Goal: Information Seeking & Learning: Learn about a topic

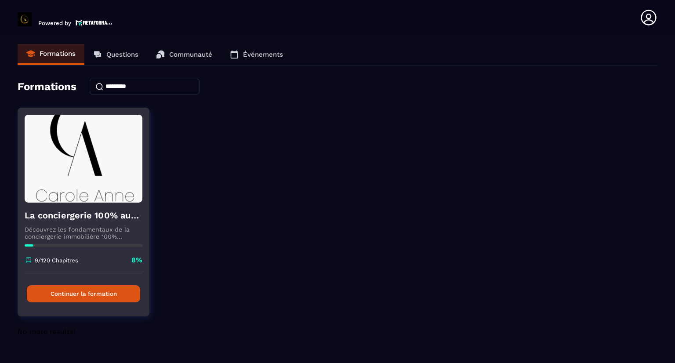
click at [99, 290] on button "Continuer la formation" at bounding box center [83, 293] width 113 height 17
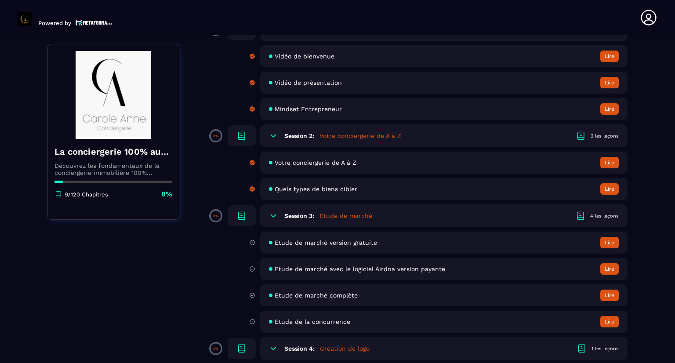
scroll to position [176, 0]
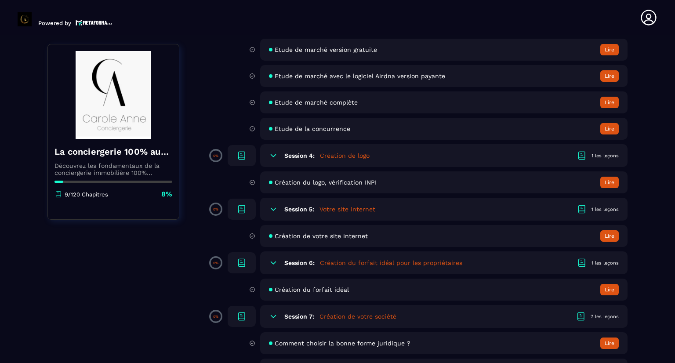
click at [224, 256] on div "0% Session 6: Création du forfait idéal pour les propriétaires 1 les leçons" at bounding box center [418, 262] width 417 height 23
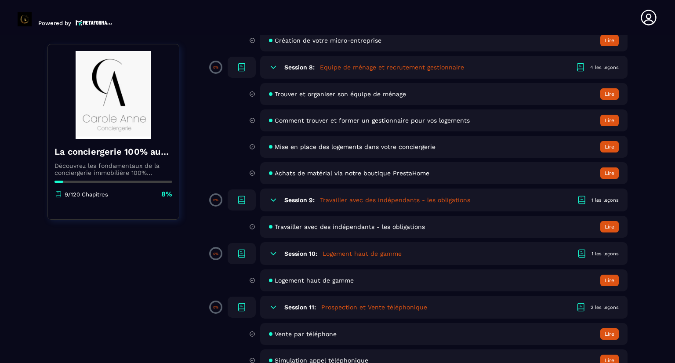
scroll to position [791, 0]
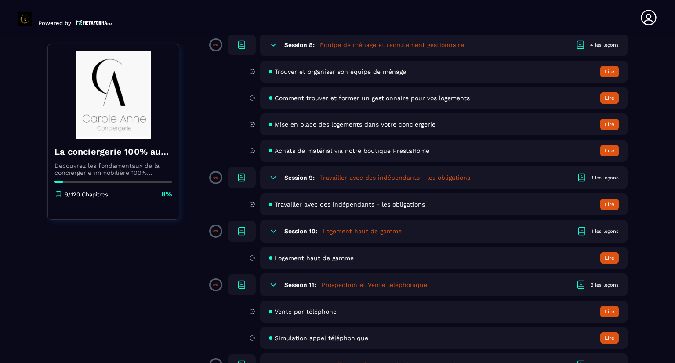
click at [399, 148] on div "Achats de matérial via notre boutique PrestaHome Lire" at bounding box center [443, 151] width 367 height 22
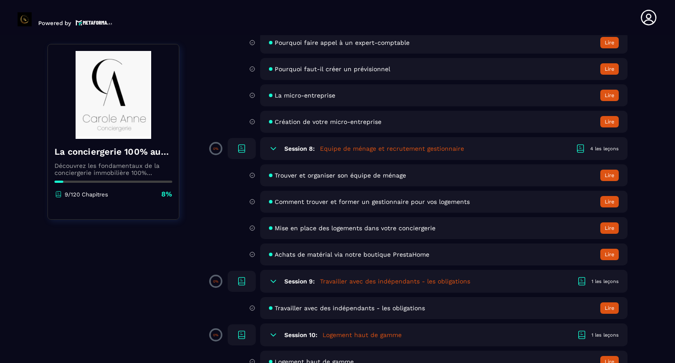
scroll to position [791, 0]
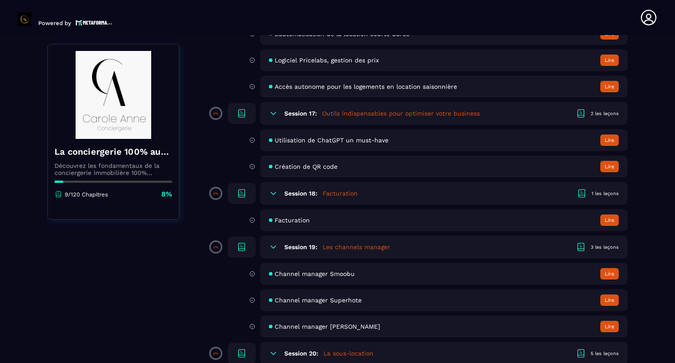
scroll to position [1757, 0]
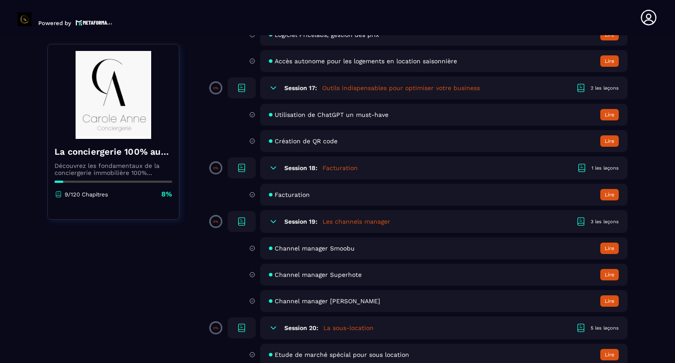
click at [202, 300] on div "La conciergerie 100% automatisée Découvrez les fondamentaux de la conciergerie …" at bounding box center [337, 301] width 580 height 3890
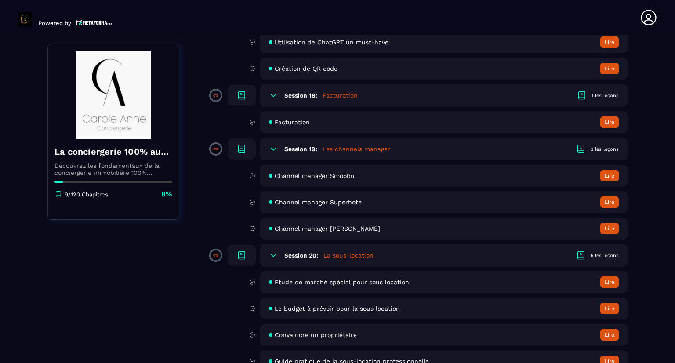
scroll to position [1845, 0]
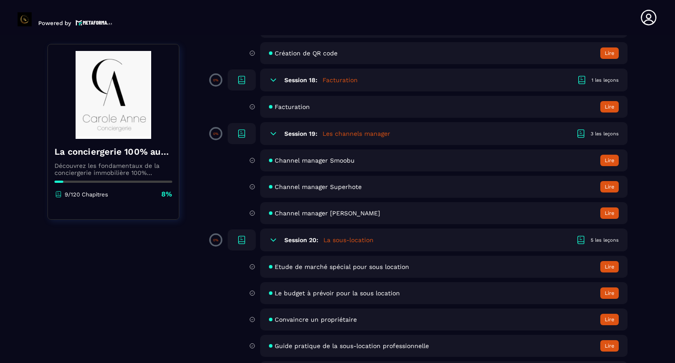
click at [289, 110] on span "Facturation" at bounding box center [292, 106] width 35 height 7
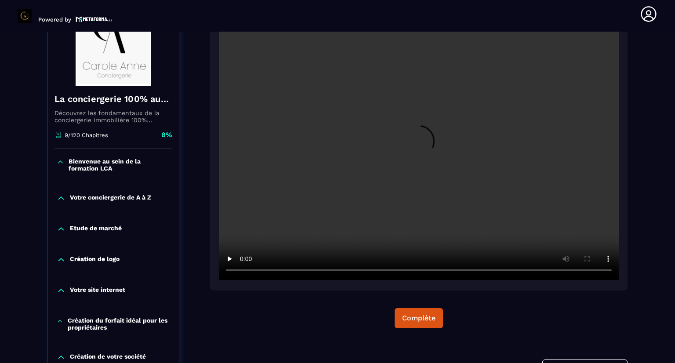
scroll to position [91, 0]
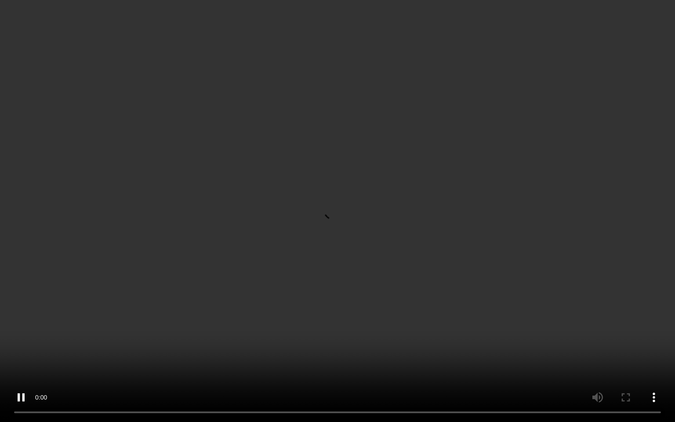
click at [26, 311] on video at bounding box center [337, 211] width 675 height 422
drag, startPoint x: 71, startPoint y: 289, endPoint x: 58, endPoint y: 340, distance: 52.9
click at [58, 340] on video at bounding box center [337, 211] width 675 height 422
click at [59, 343] on video at bounding box center [337, 211] width 675 height 422
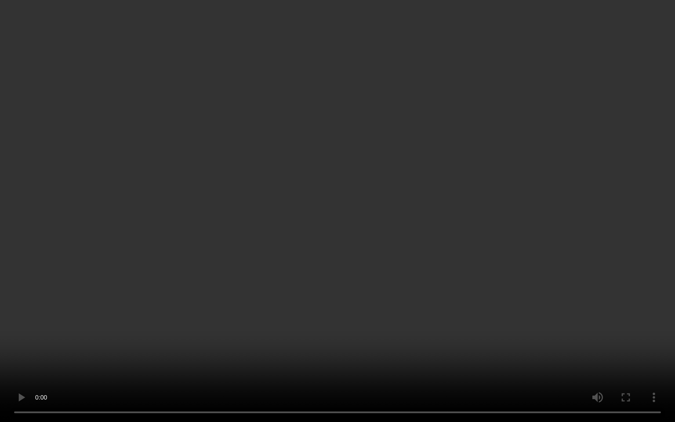
click at [59, 343] on video at bounding box center [337, 211] width 675 height 422
click at [184, 346] on video at bounding box center [337, 211] width 675 height 422
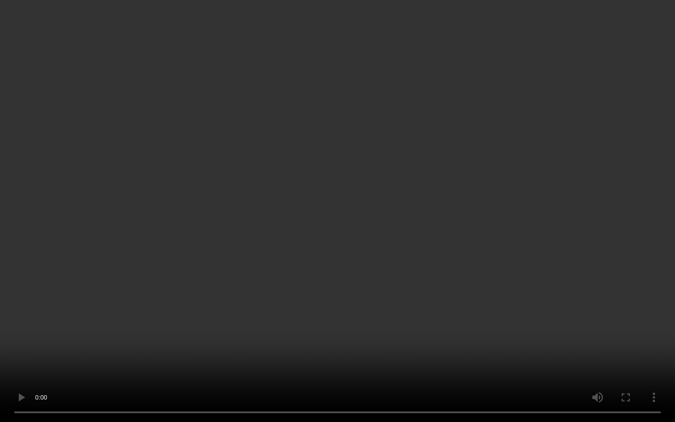
click at [184, 346] on video at bounding box center [337, 211] width 675 height 422
click at [174, 341] on video at bounding box center [337, 211] width 675 height 422
click at [267, 356] on video at bounding box center [337, 211] width 675 height 422
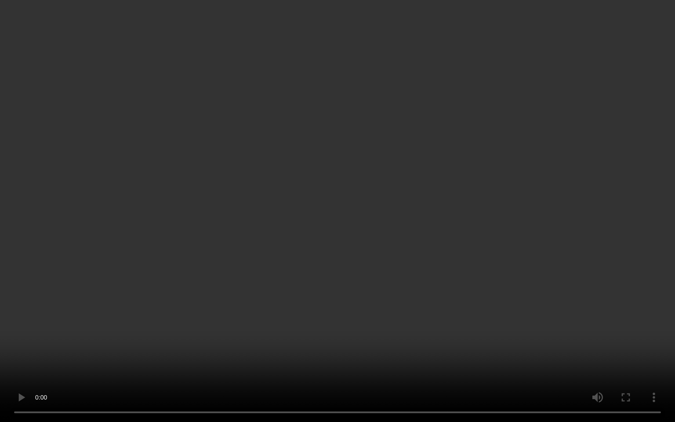
click at [267, 356] on video at bounding box center [337, 211] width 675 height 422
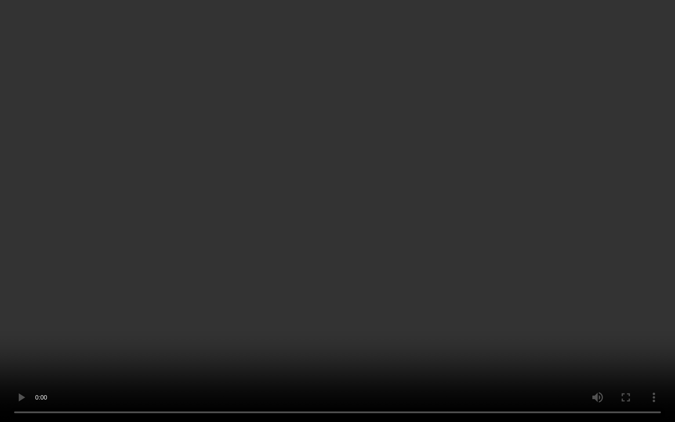
click at [267, 356] on video at bounding box center [337, 211] width 675 height 422
